Goal: Find specific page/section: Find specific page/section

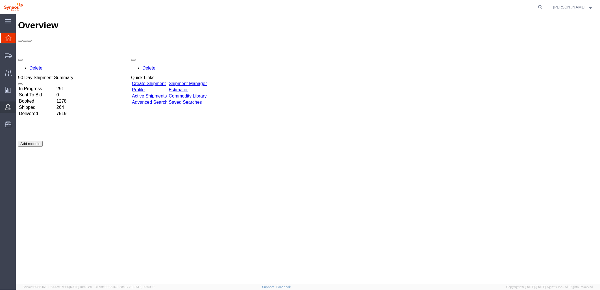
click at [10, 105] on icon at bounding box center [8, 107] width 6 height 6
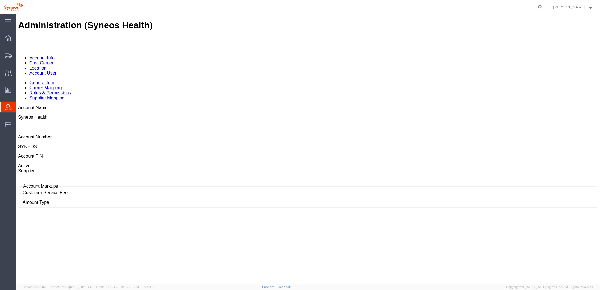
click at [56, 70] on link "Account User" at bounding box center [42, 72] width 27 height 5
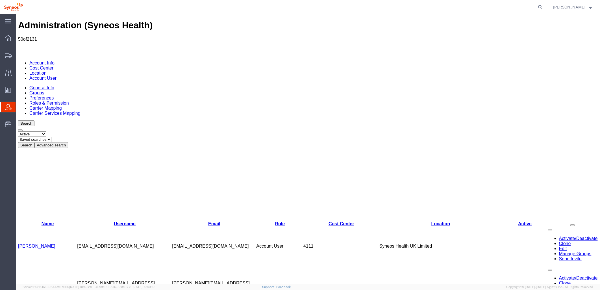
click at [68, 142] on button "Advanced search" at bounding box center [51, 145] width 34 height 6
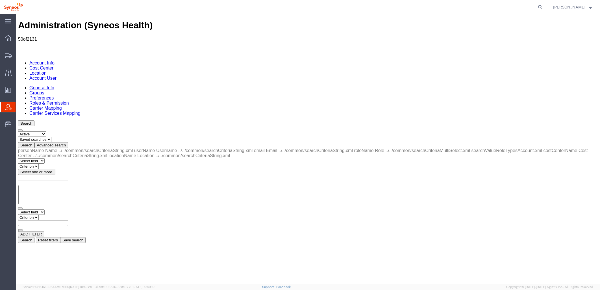
click at [44, 209] on select "Select field Cost Center Email Location Name Role Username" at bounding box center [31, 211] width 27 height 5
select select "locationName"
click at [18, 209] on select "Select field Cost Center Email Location Name Role Username" at bounding box center [31, 211] width 27 height 5
click at [52, 214] on select "Criterion contains does not contain is is blank is not blank starts with" at bounding box center [35, 216] width 34 height 5
select select "contains"
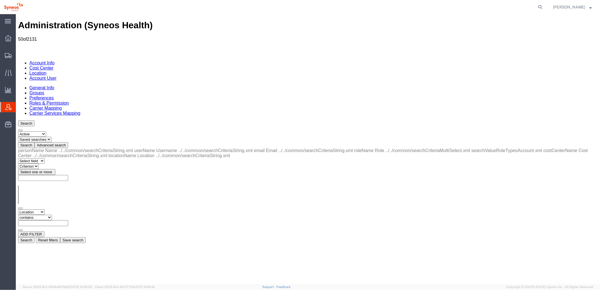
click at [52, 214] on select "Criterion contains does not contain is is blank is not blank starts with" at bounding box center [35, 216] width 34 height 5
click at [68, 220] on input "text" at bounding box center [43, 223] width 50 height 6
type input "zdnu"
click at [34, 237] on button "Search" at bounding box center [26, 240] width 16 height 6
